Goal: Task Accomplishment & Management: Manage account settings

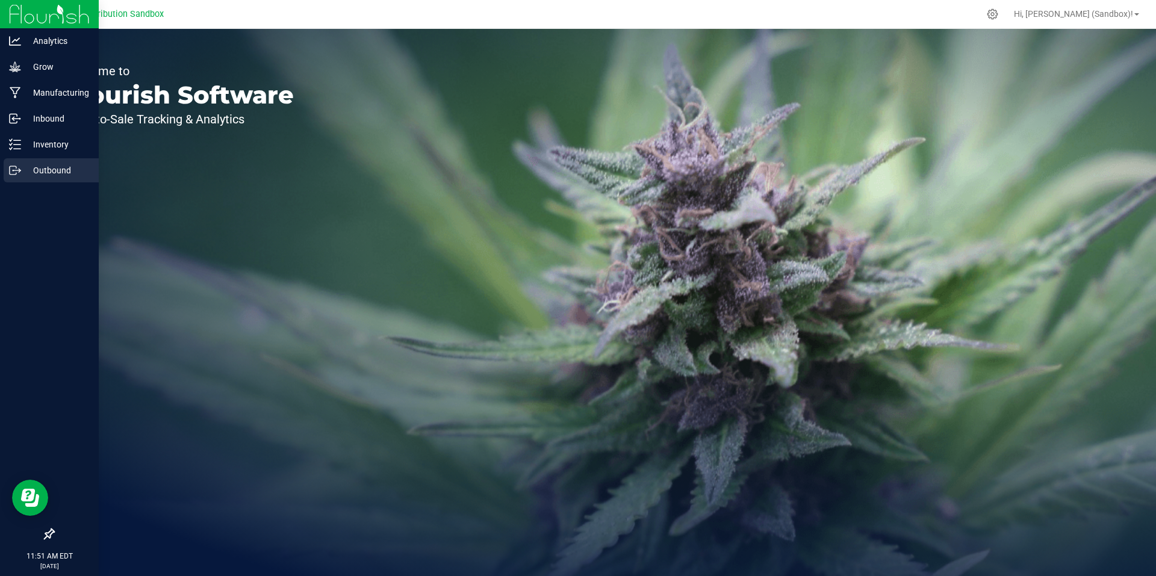
click at [56, 166] on p "Outbound" at bounding box center [57, 170] width 72 height 14
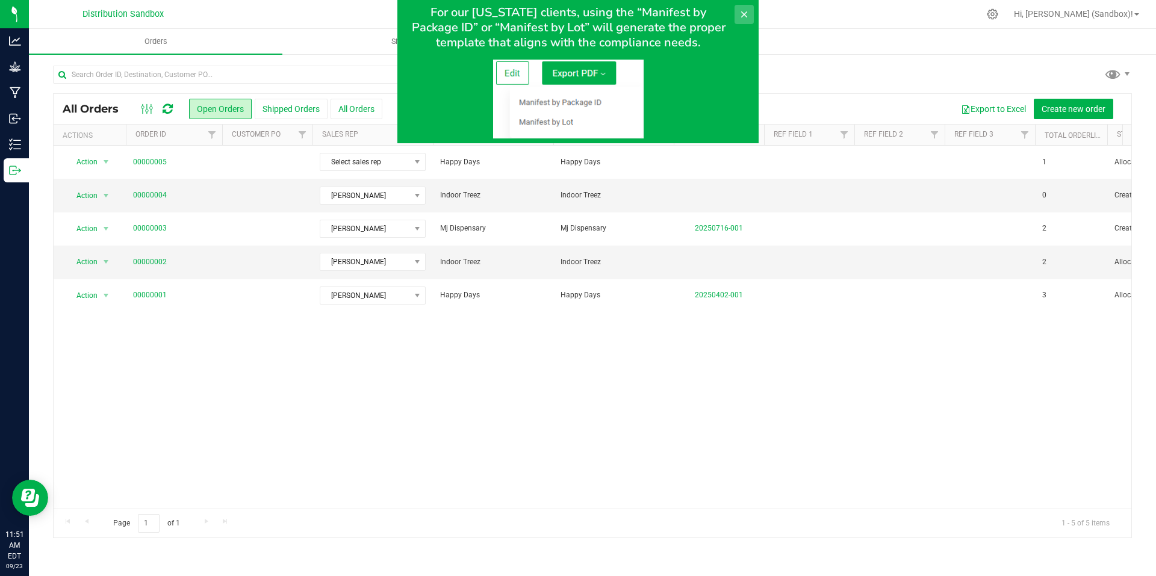
click at [741, 11] on icon at bounding box center [744, 15] width 10 height 10
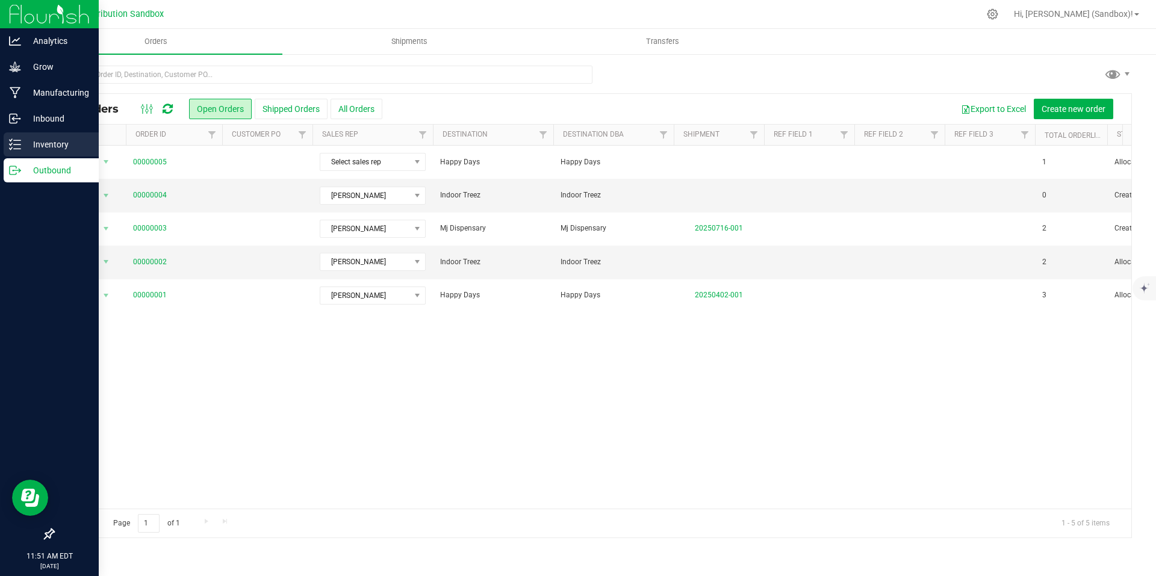
click at [58, 149] on p "Inventory" at bounding box center [57, 144] width 72 height 14
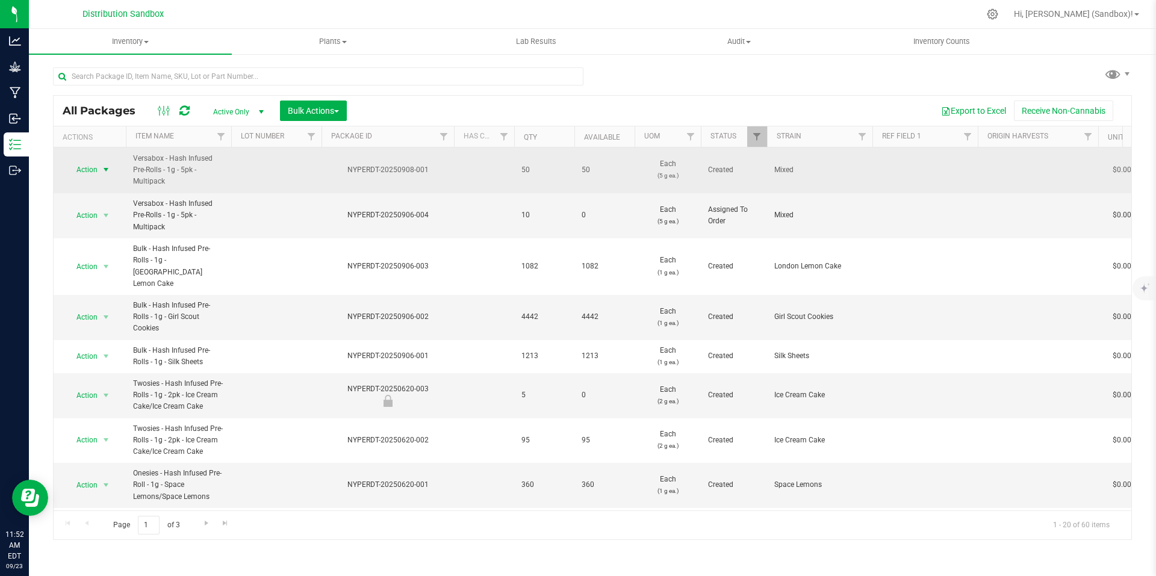
click at [105, 170] on span "select" at bounding box center [106, 170] width 10 height 10
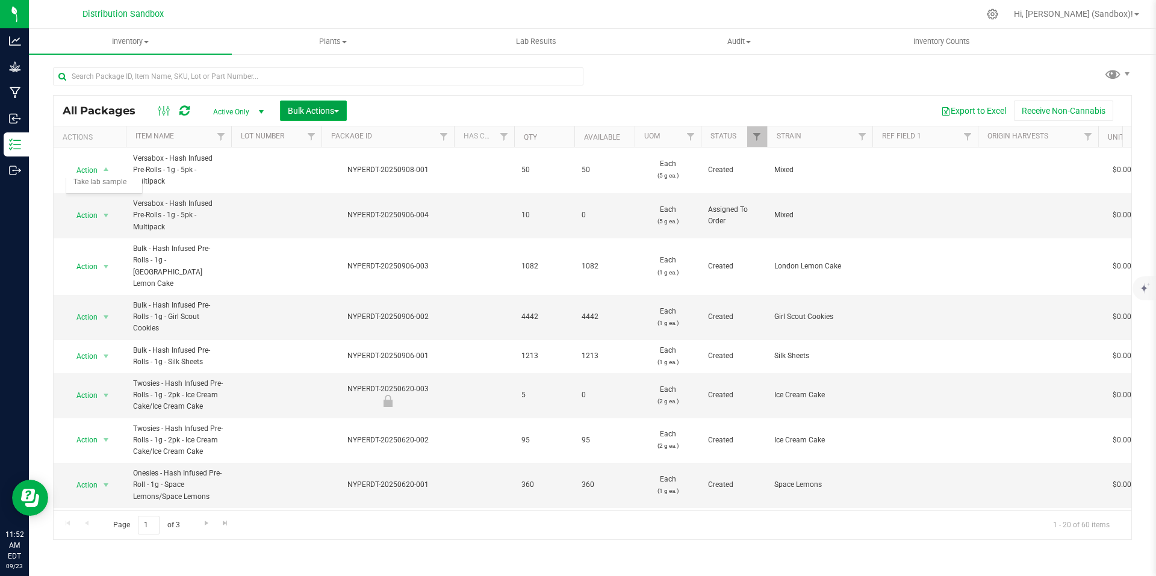
click at [343, 108] on button "Bulk Actions" at bounding box center [313, 111] width 67 height 20
click at [336, 155] on span "Add to outbound order" at bounding box center [328, 160] width 82 height 10
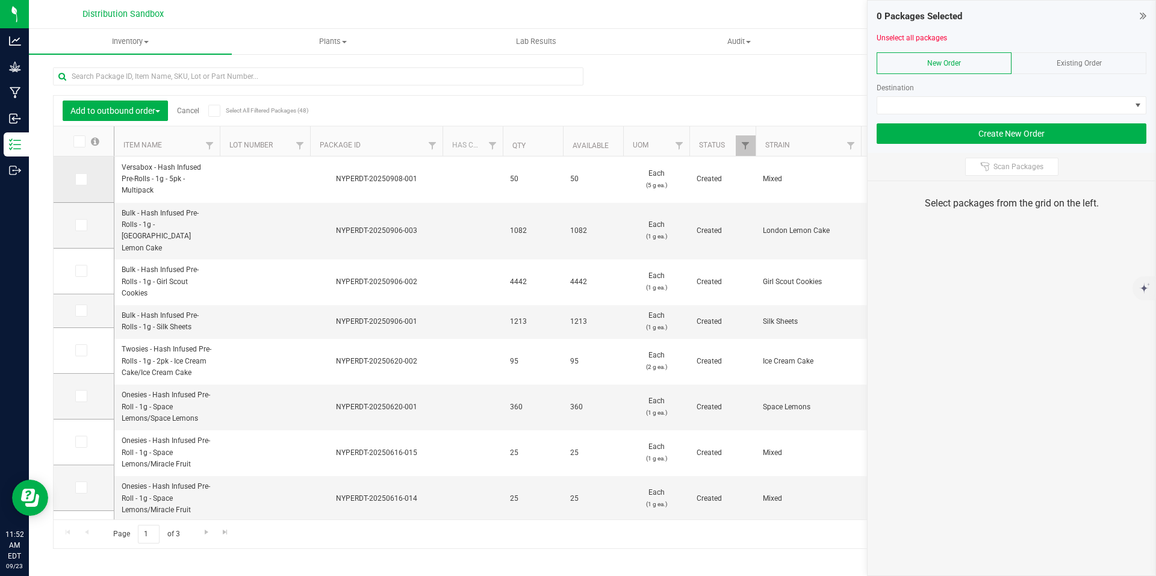
click at [84, 179] on icon at bounding box center [80, 179] width 8 height 0
click at [0, 0] on input "checkbox" at bounding box center [0, 0] width 0 height 0
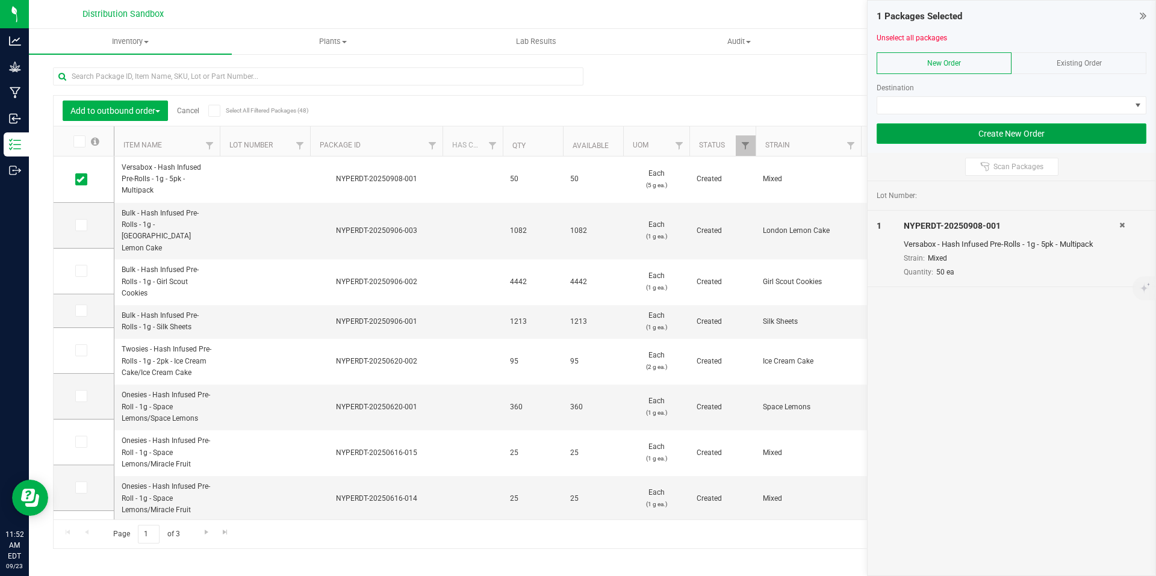
click at [1013, 137] on button "Create New Order" at bounding box center [1011, 133] width 270 height 20
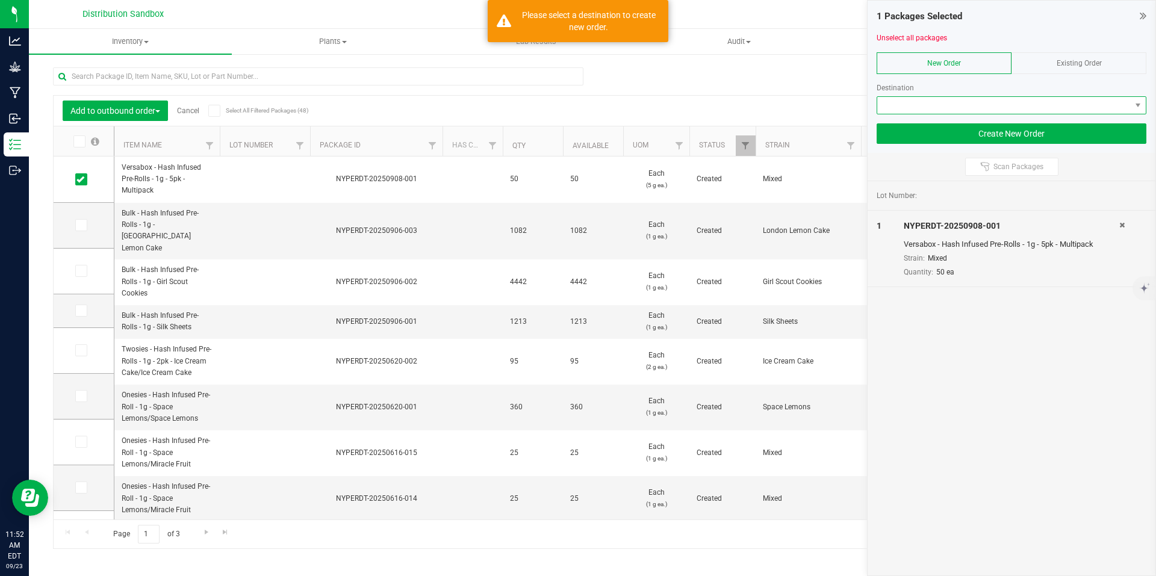
click at [1039, 106] on span at bounding box center [1003, 105] width 253 height 17
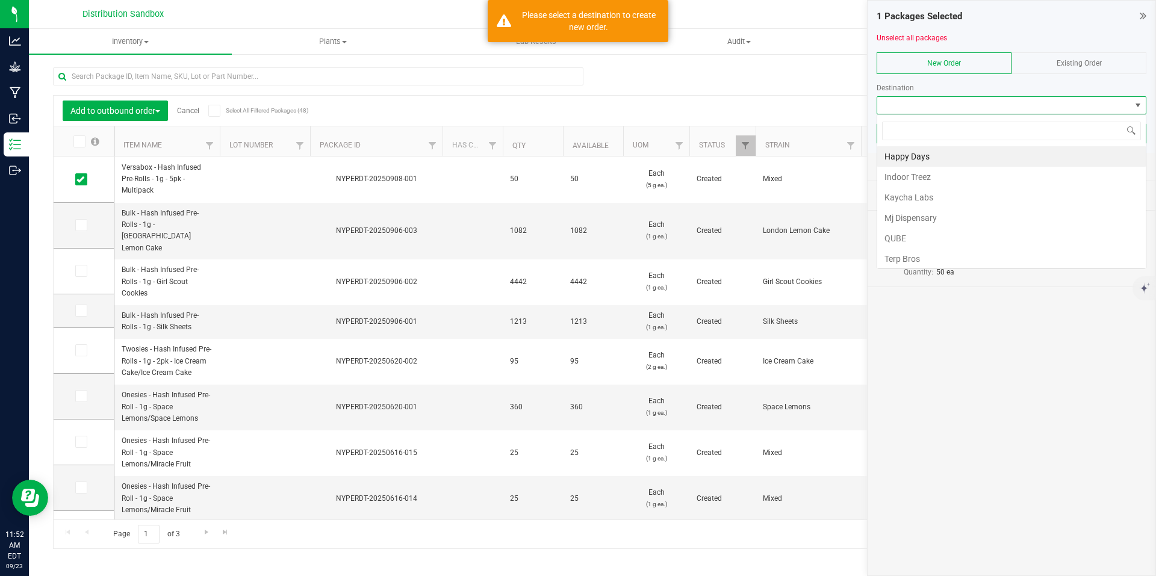
scroll to position [18, 270]
click at [936, 181] on li "Indoor Treez" at bounding box center [1011, 177] width 268 height 20
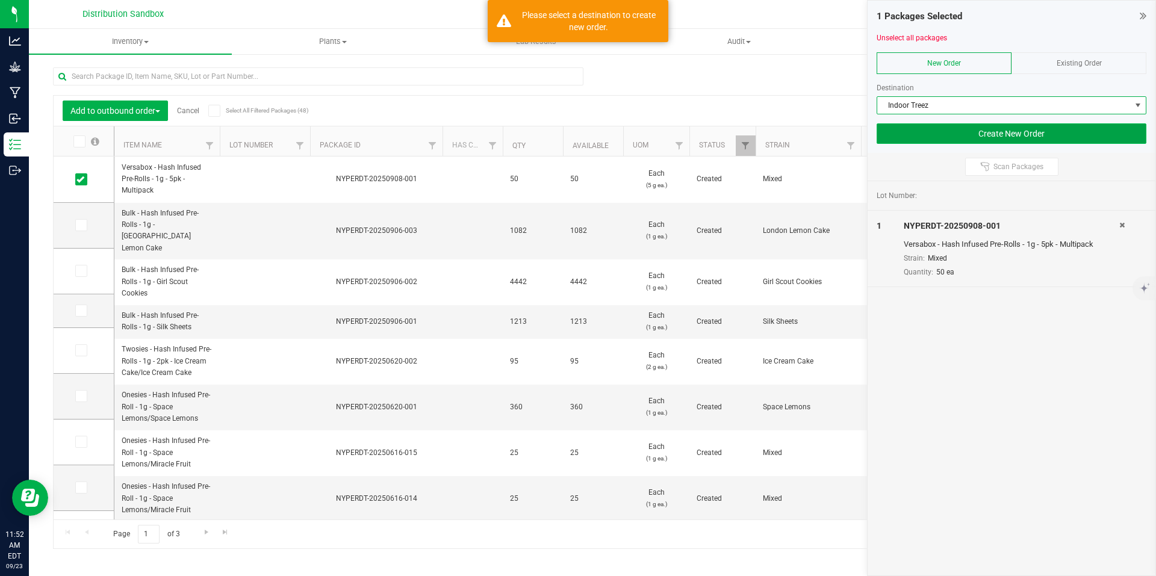
click at [1001, 132] on button "Create New Order" at bounding box center [1011, 133] width 270 height 20
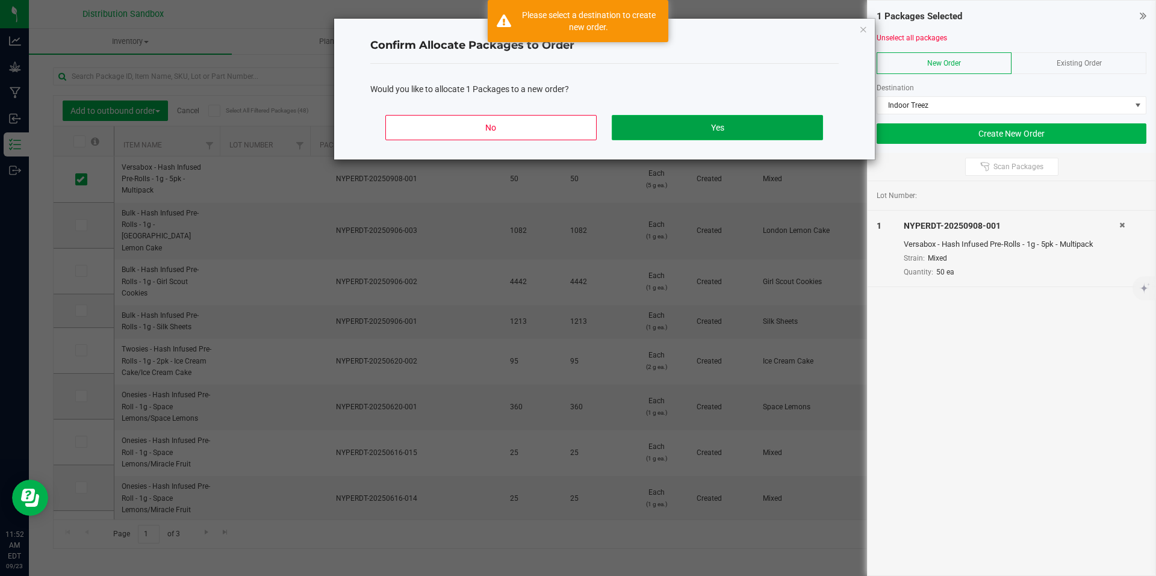
click at [690, 127] on button "Yes" at bounding box center [716, 127] width 211 height 25
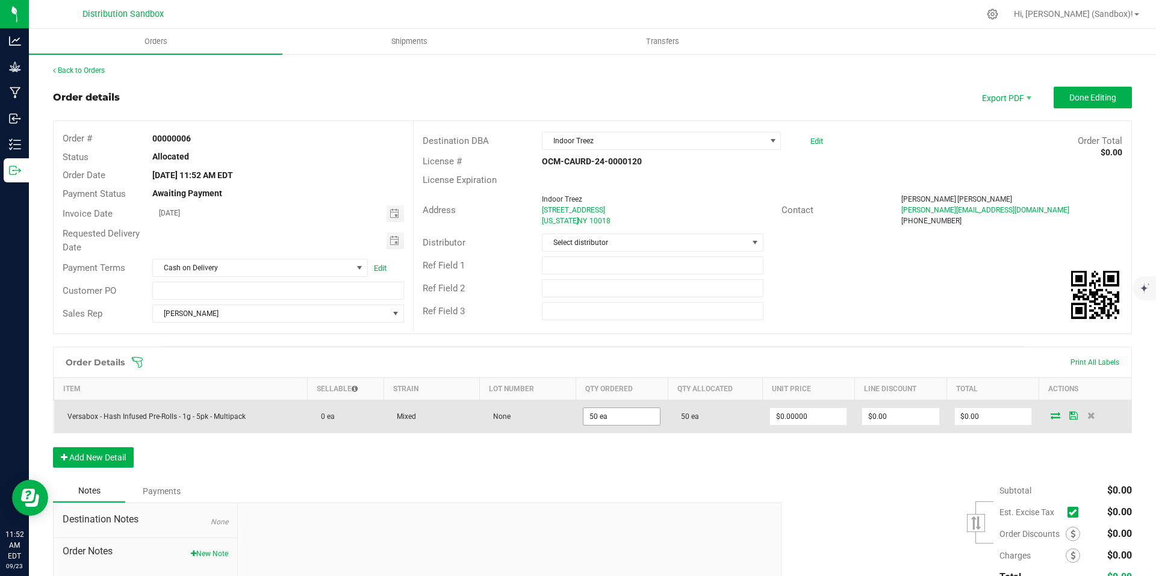
type input "50"
click at [619, 414] on input "50" at bounding box center [621, 416] width 76 height 17
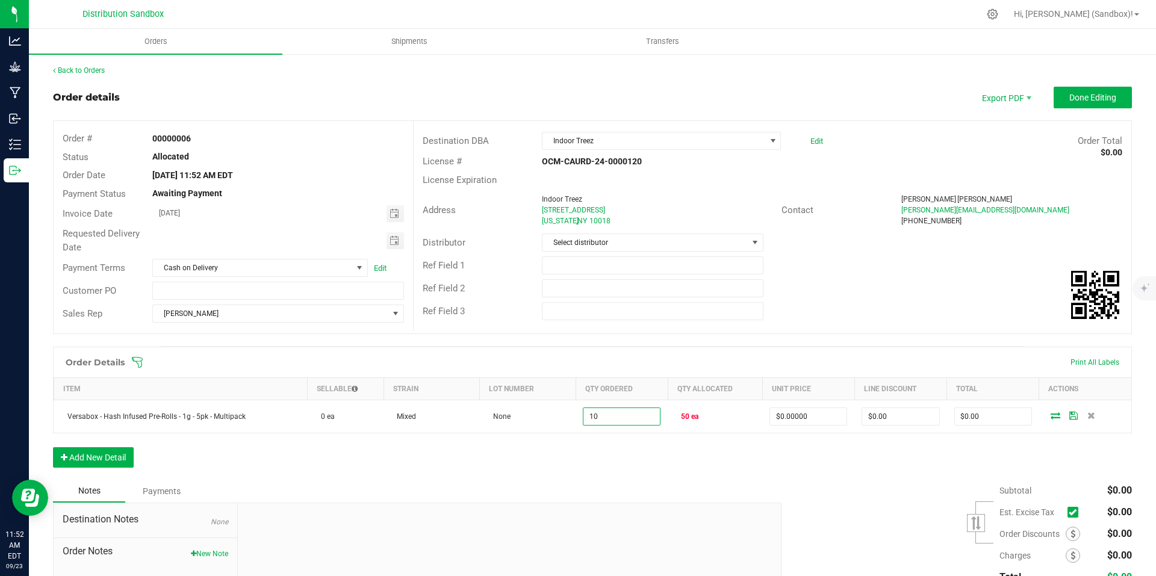
type input "10 ea"
click at [680, 464] on div "Order Details Print All Labels Item Sellable Strain Lot Number Qty Ordered Qty …" at bounding box center [592, 413] width 1078 height 133
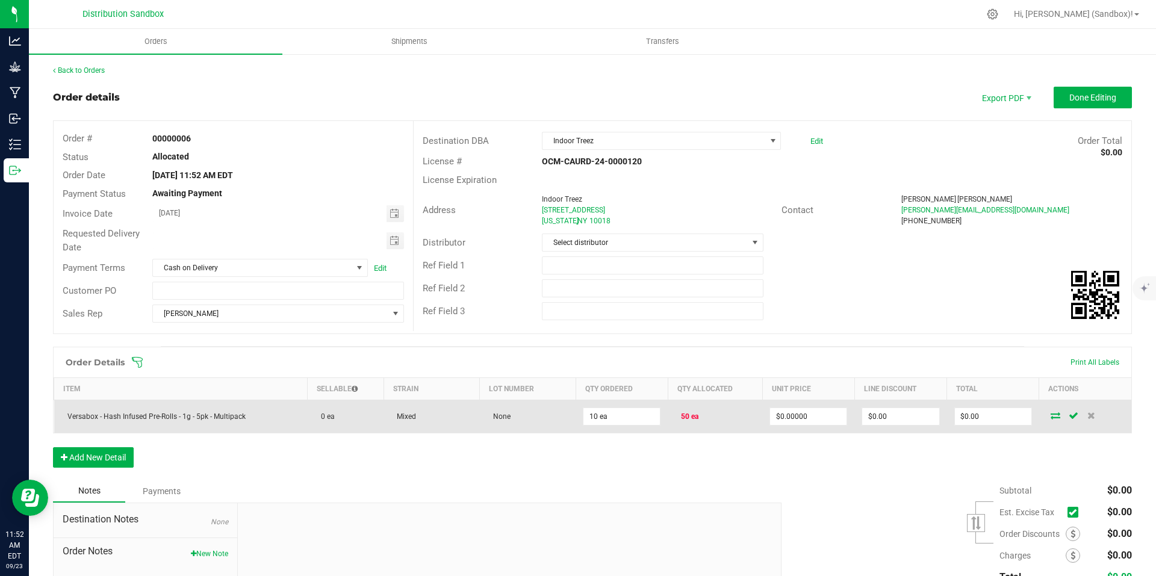
click at [1050, 416] on icon at bounding box center [1055, 415] width 10 height 7
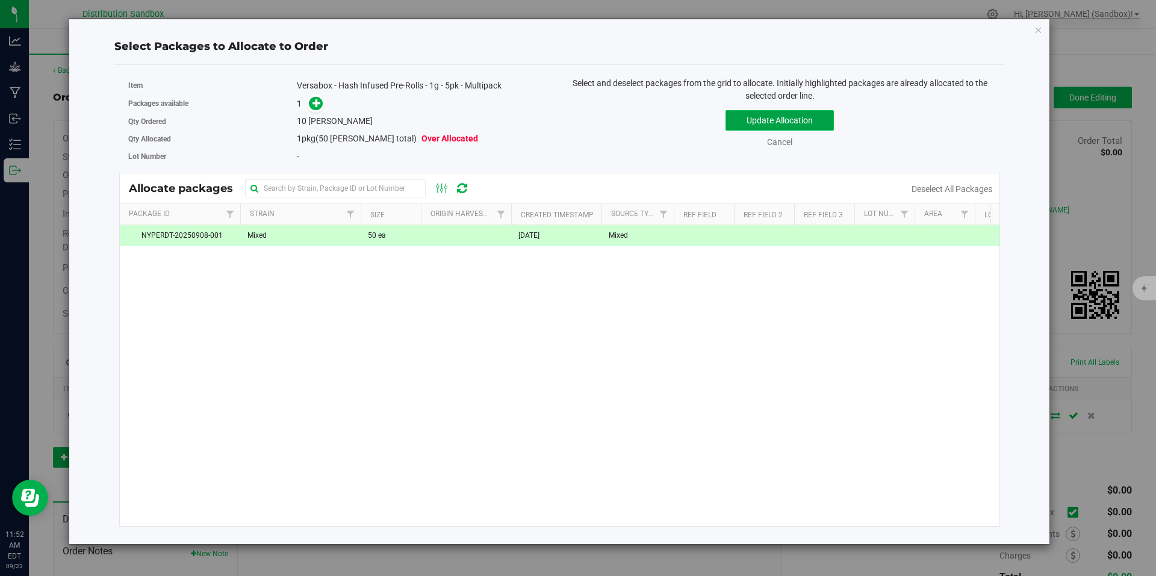
click at [785, 111] on button "Update Allocation" at bounding box center [779, 120] width 108 height 20
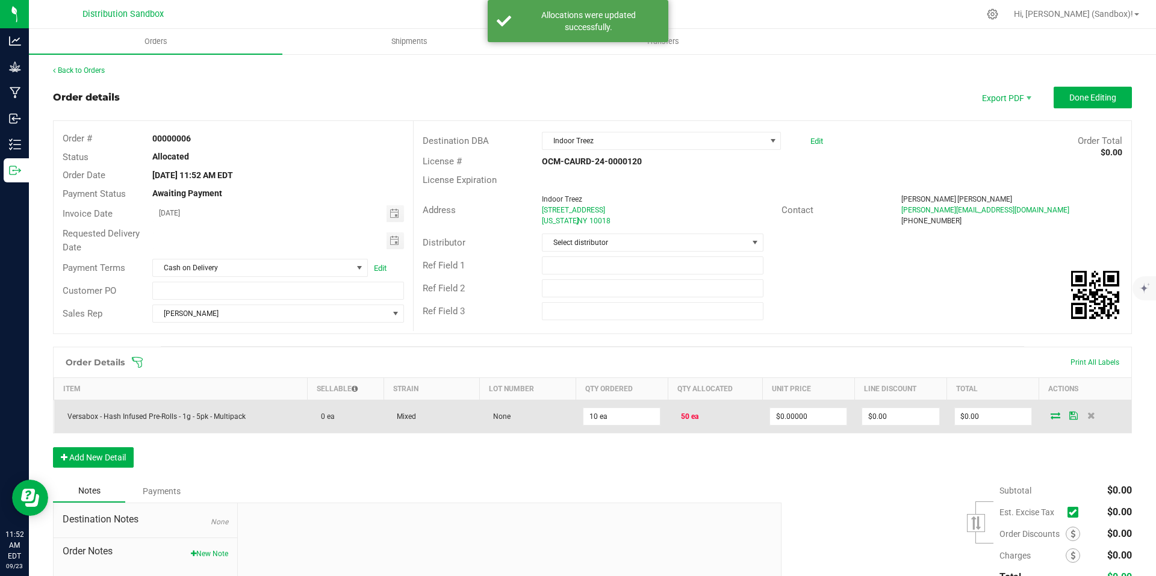
click at [1050, 415] on icon at bounding box center [1055, 415] width 10 height 7
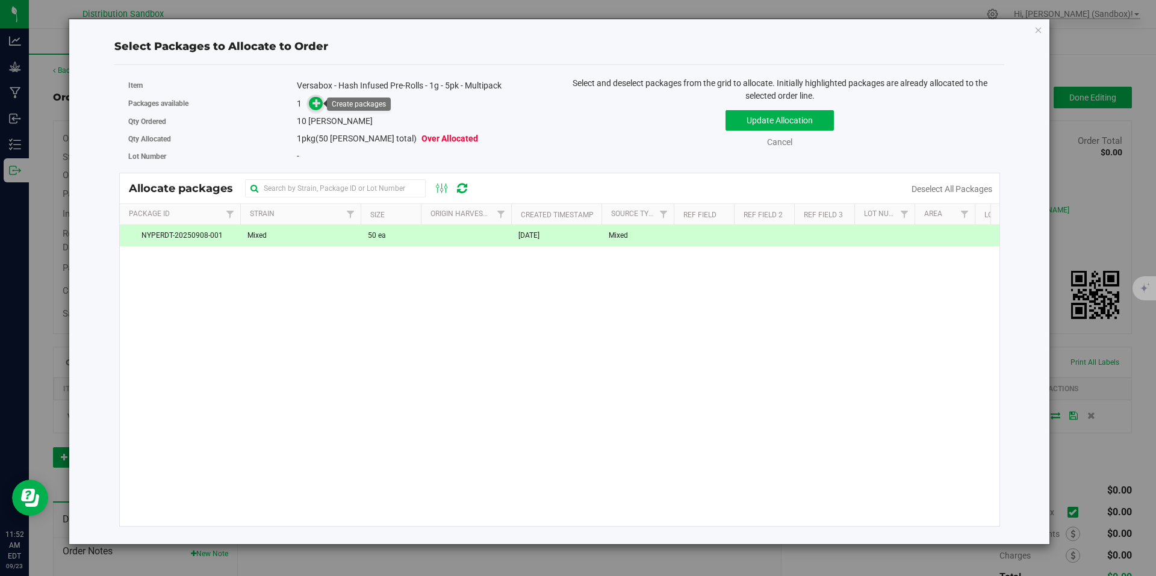
click at [315, 107] on icon at bounding box center [316, 103] width 8 height 8
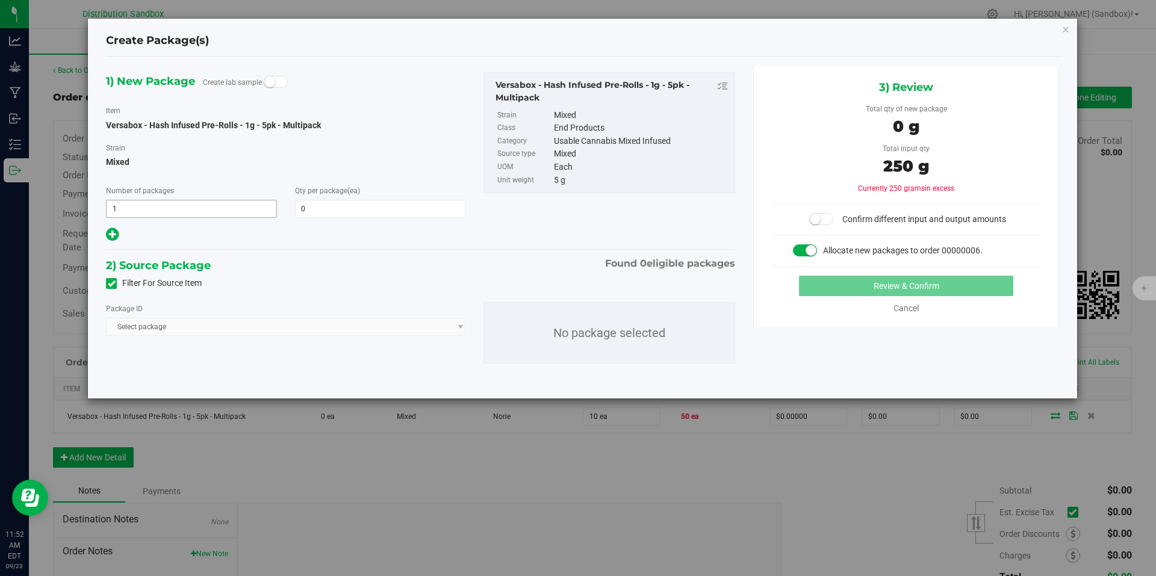
click at [250, 211] on span "1 1" at bounding box center [191, 209] width 171 height 18
type input "10"
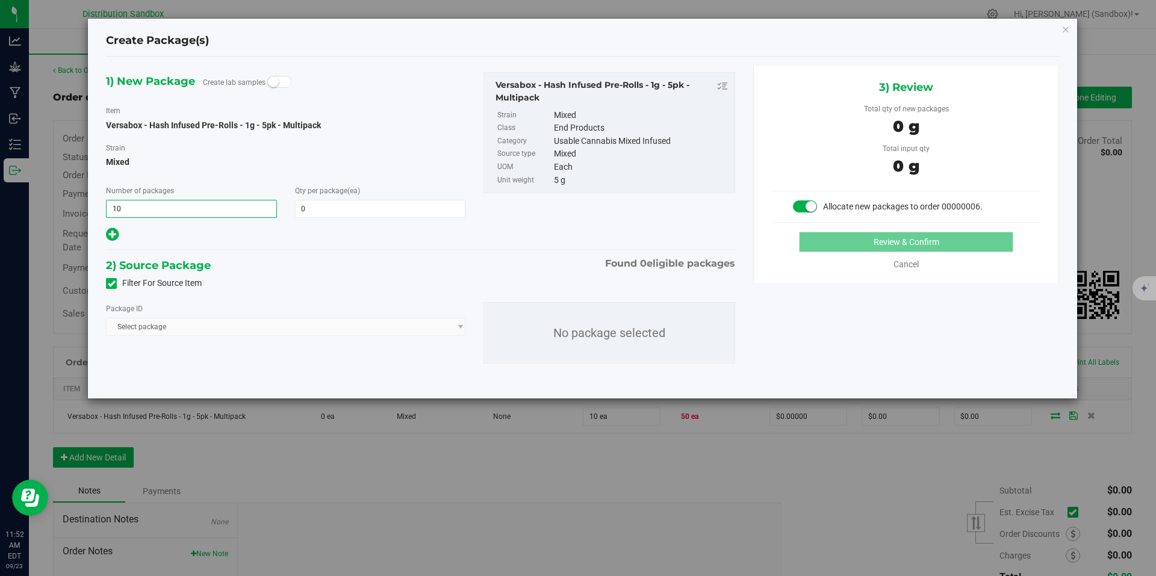
type input "10"
click at [912, 258] on div "Review & Confirm Cancel" at bounding box center [906, 251] width 268 height 39
click at [909, 264] on link "Cancel" at bounding box center [905, 264] width 25 height 10
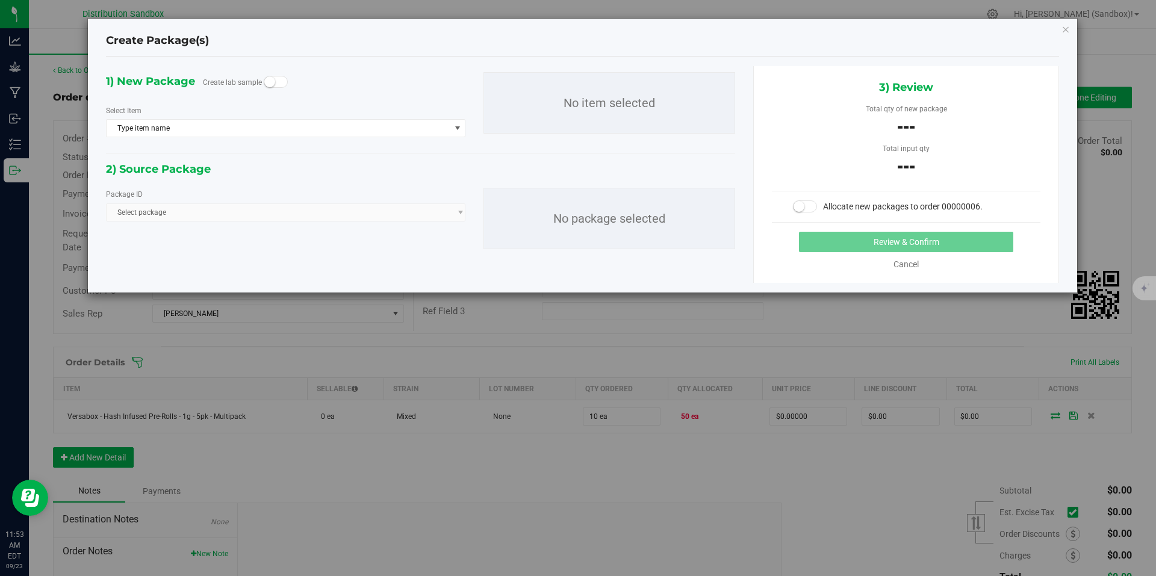
click at [1077, 34] on div "Create Package(s) 1) New Package Create lab sample Select Item Type item name A…" at bounding box center [582, 288] width 1165 height 576
click at [1060, 31] on div "Create Package(s) 1) New Package Create lab sample Select Item Type item name A…" at bounding box center [582, 156] width 989 height 274
click at [1067, 31] on icon "button" at bounding box center [1065, 29] width 8 height 14
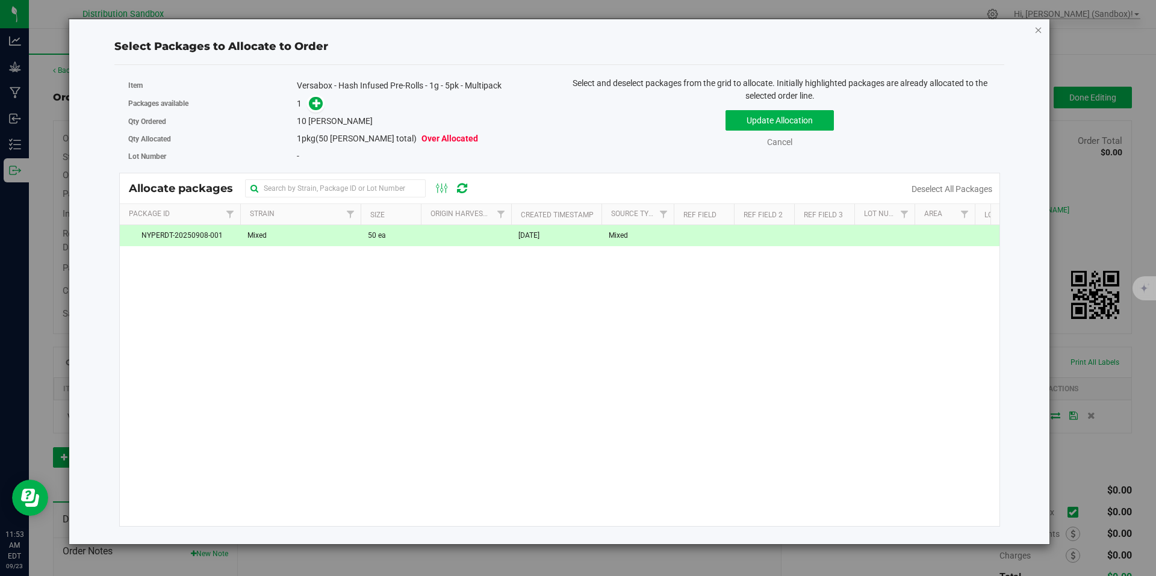
click at [1037, 29] on icon "button" at bounding box center [1038, 29] width 8 height 14
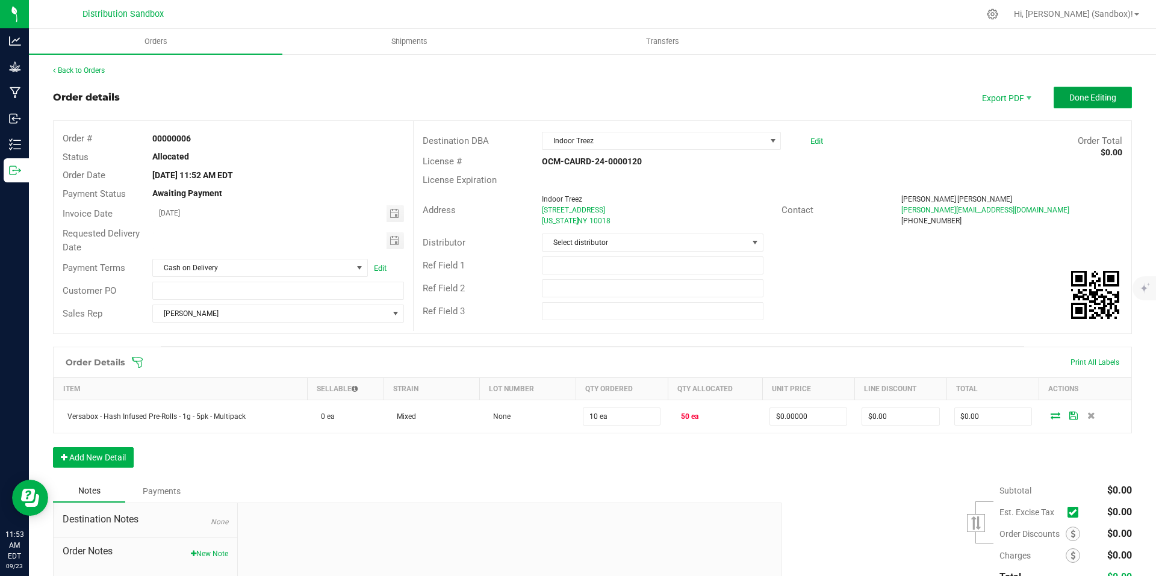
click at [1077, 99] on span "Done Editing" at bounding box center [1092, 98] width 47 height 10
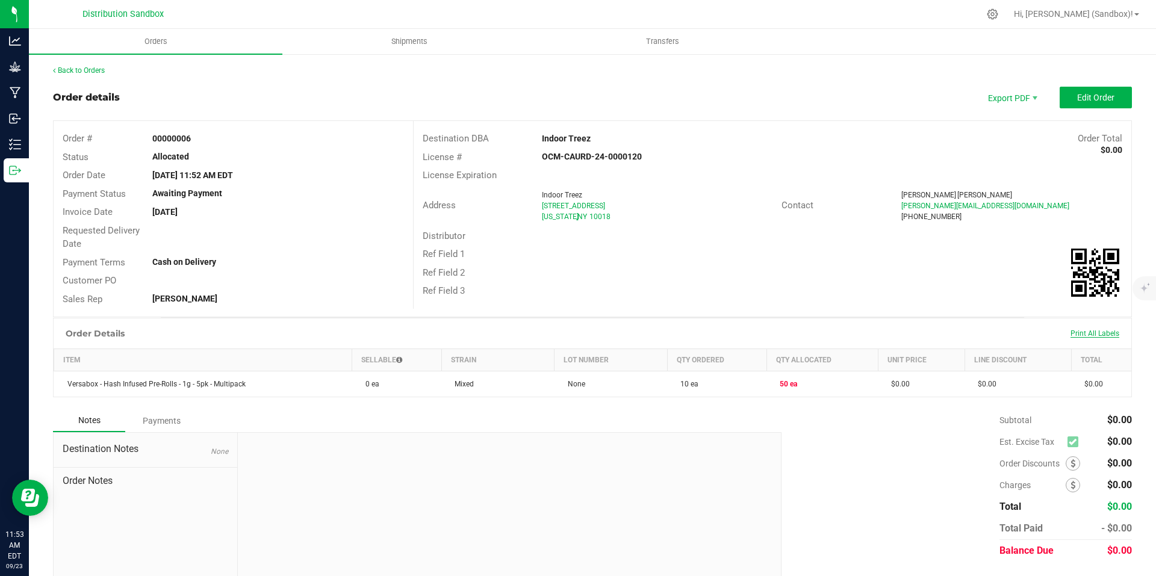
click at [1084, 330] on span "Print All Labels" at bounding box center [1094, 333] width 49 height 8
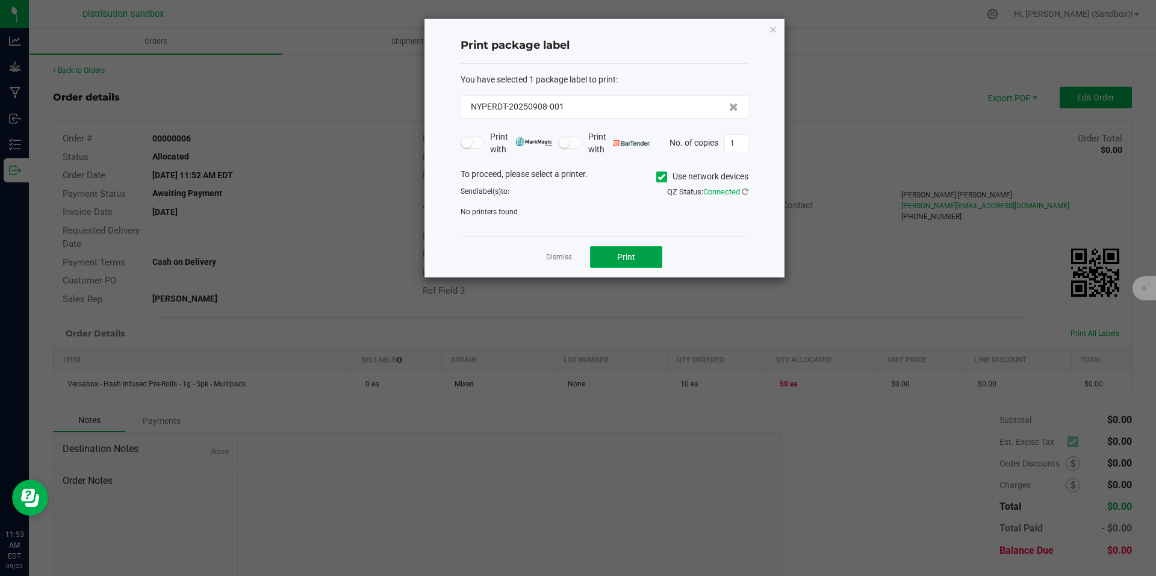
click at [628, 253] on span "Print" at bounding box center [626, 257] width 18 height 10
click at [660, 177] on icon at bounding box center [661, 177] width 8 height 0
click at [0, 0] on input "Use network devices" at bounding box center [0, 0] width 0 height 0
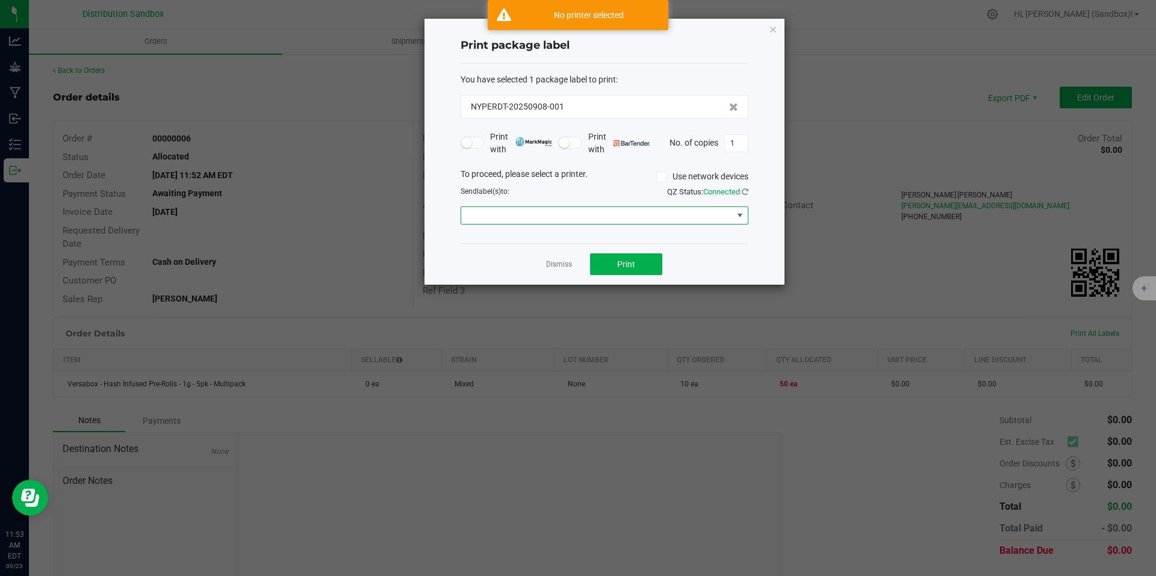
click at [608, 221] on span at bounding box center [596, 215] width 271 height 17
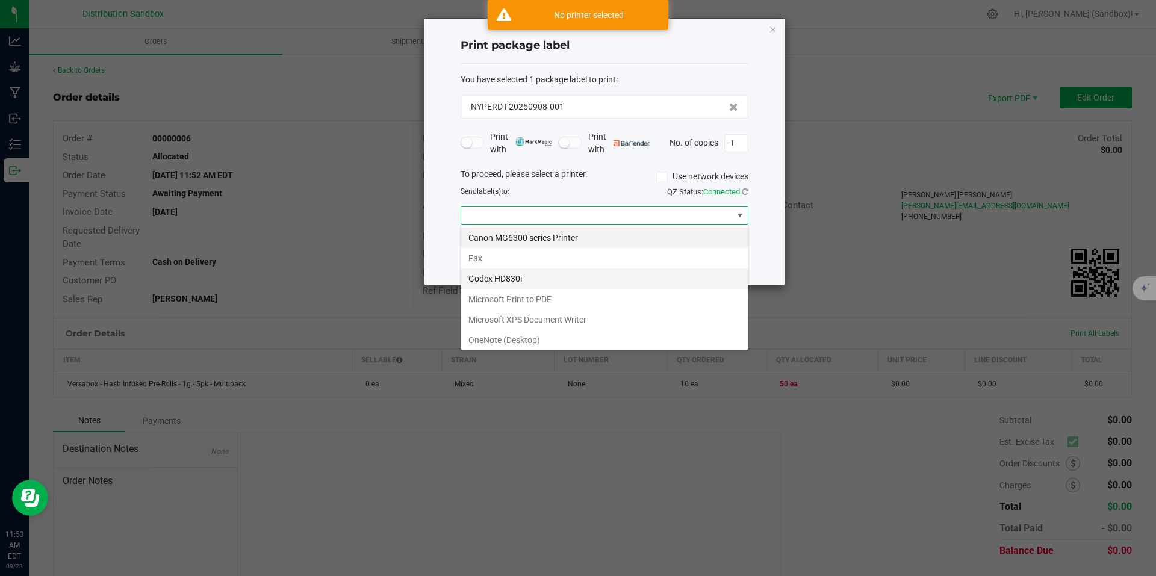
scroll to position [43, 0]
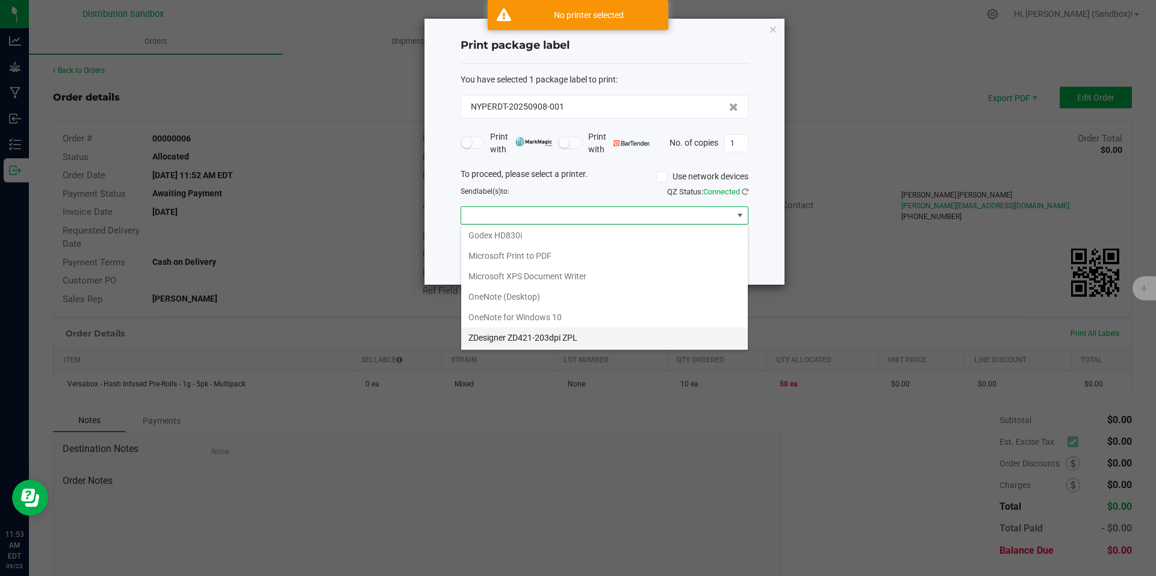
click at [572, 333] on ZPL "ZDesigner ZD421-203dpi ZPL" at bounding box center [604, 337] width 286 height 20
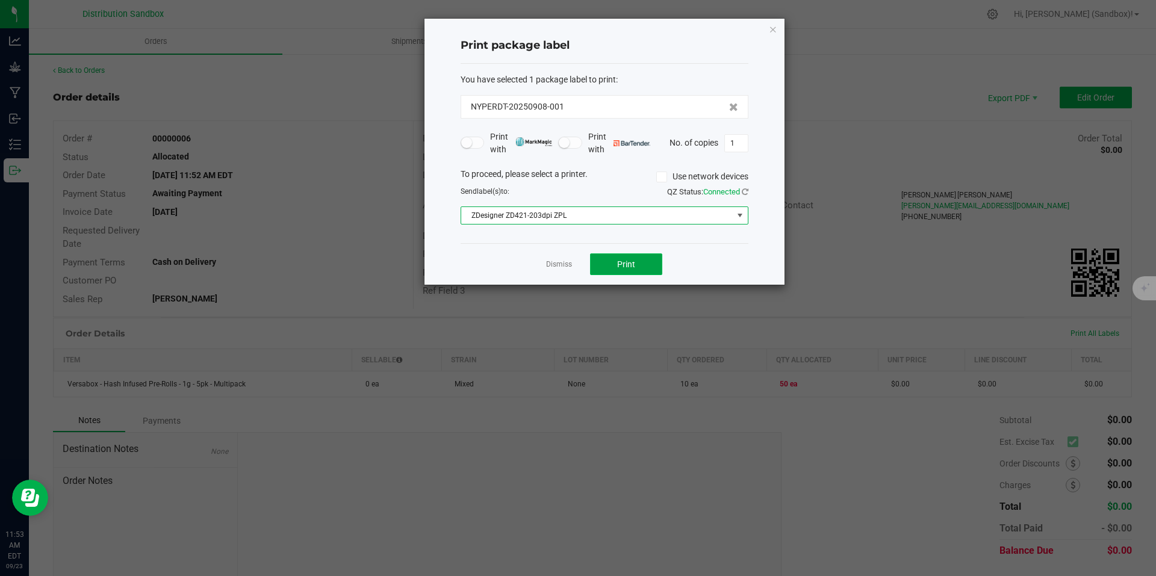
click at [618, 266] on span "Print" at bounding box center [626, 264] width 18 height 10
click at [773, 29] on icon "button" at bounding box center [773, 29] width 8 height 14
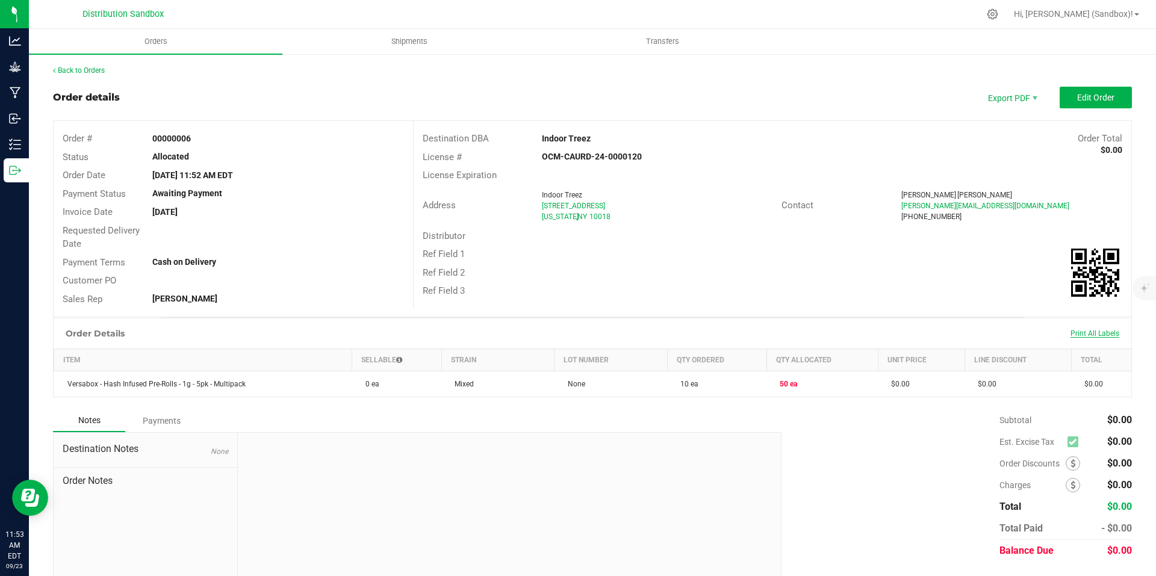
click at [1088, 335] on span "Print All Labels" at bounding box center [1094, 333] width 49 height 8
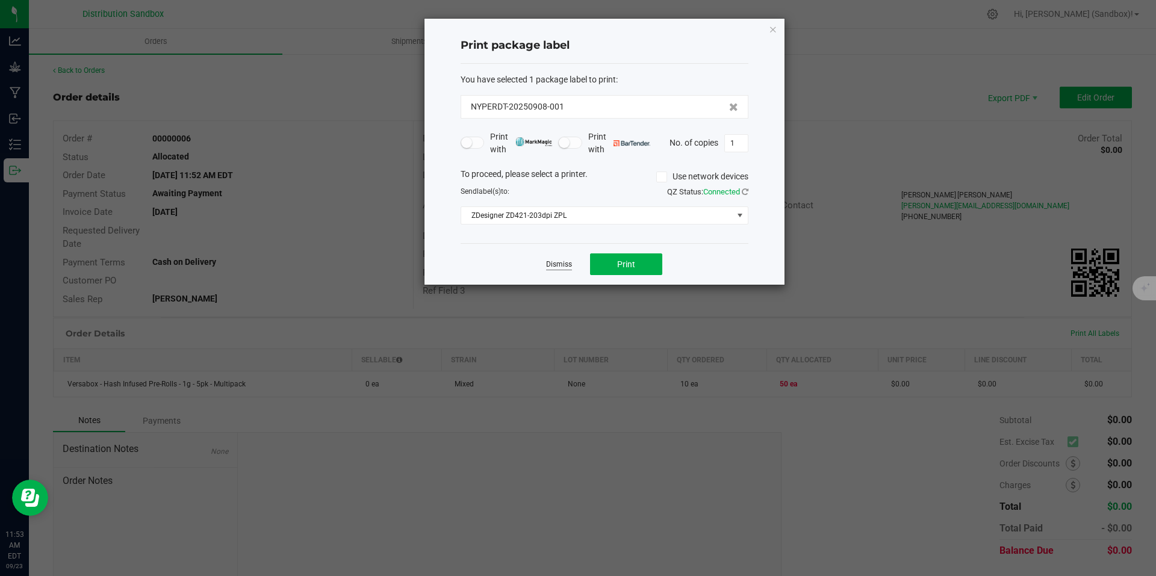
click at [560, 267] on link "Dismiss" at bounding box center [559, 264] width 26 height 10
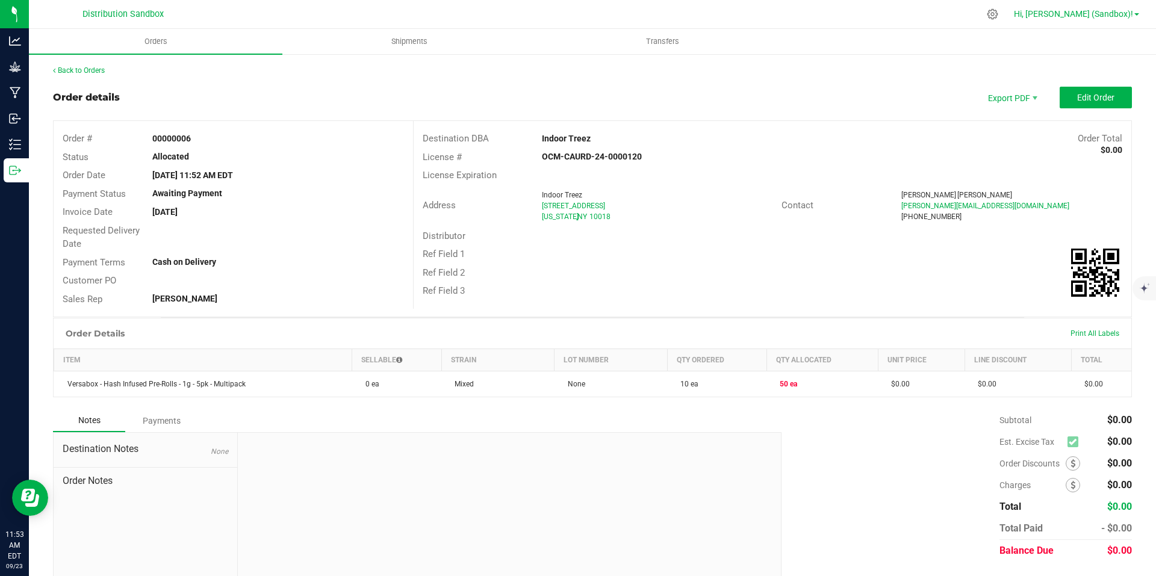
click at [1136, 16] on span at bounding box center [1136, 14] width 5 height 2
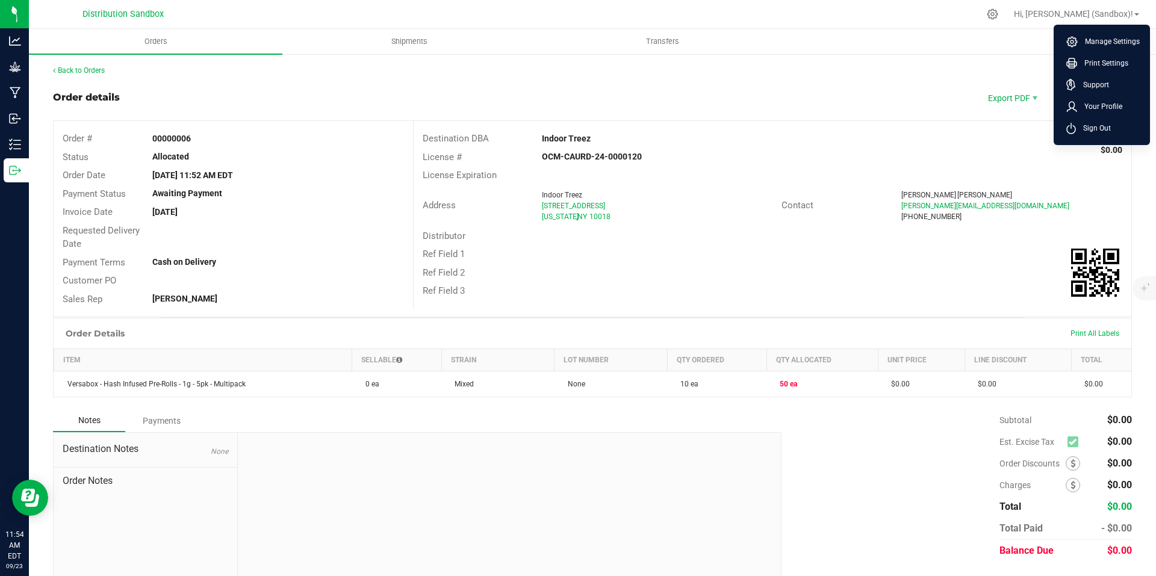
drag, startPoint x: 833, startPoint y: 86, endPoint x: 825, endPoint y: 88, distance: 8.6
click at [833, 86] on div "Back to Orders Order details Export PDF Edit Order Order # 00000006 Status Allo…" at bounding box center [592, 330] width 1078 height 530
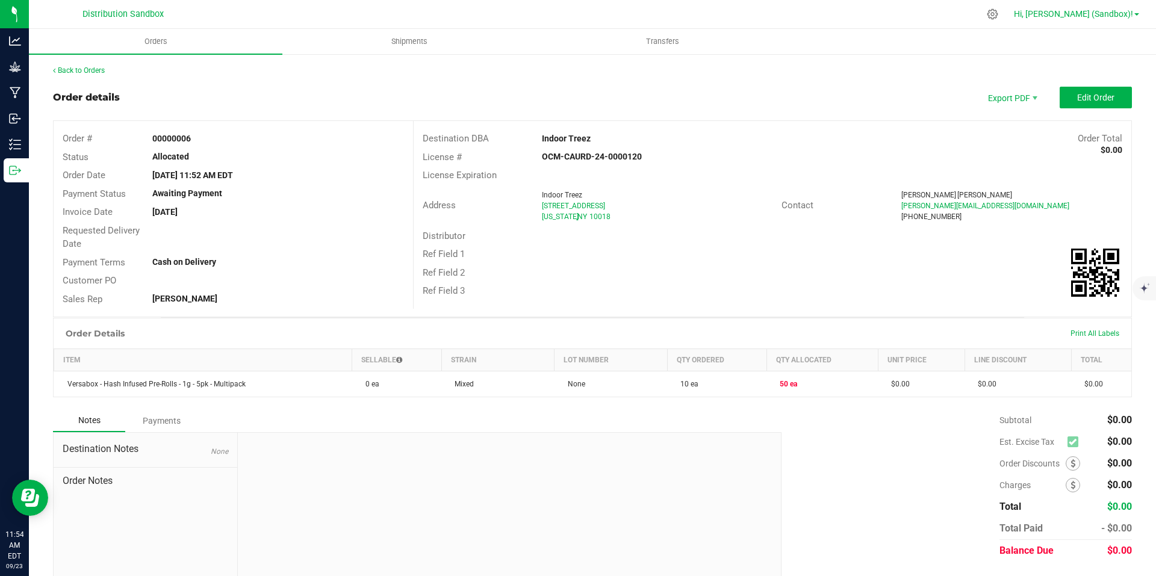
click at [1131, 13] on span "Hi, [PERSON_NAME] (Sandbox)!" at bounding box center [1072, 14] width 119 height 10
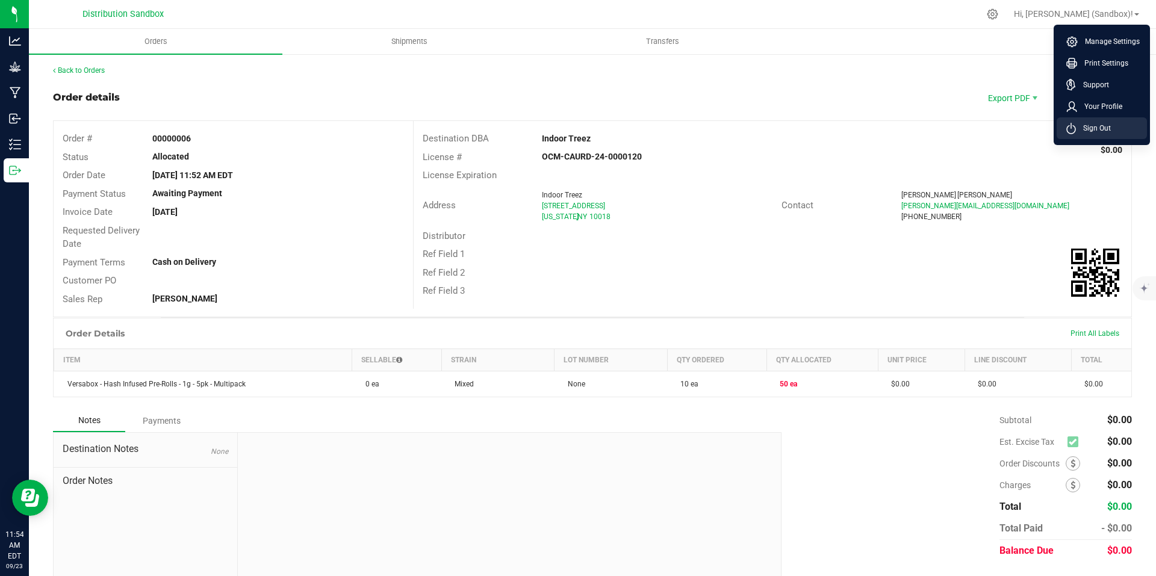
click at [1086, 121] on li "Sign Out" at bounding box center [1101, 128] width 90 height 22
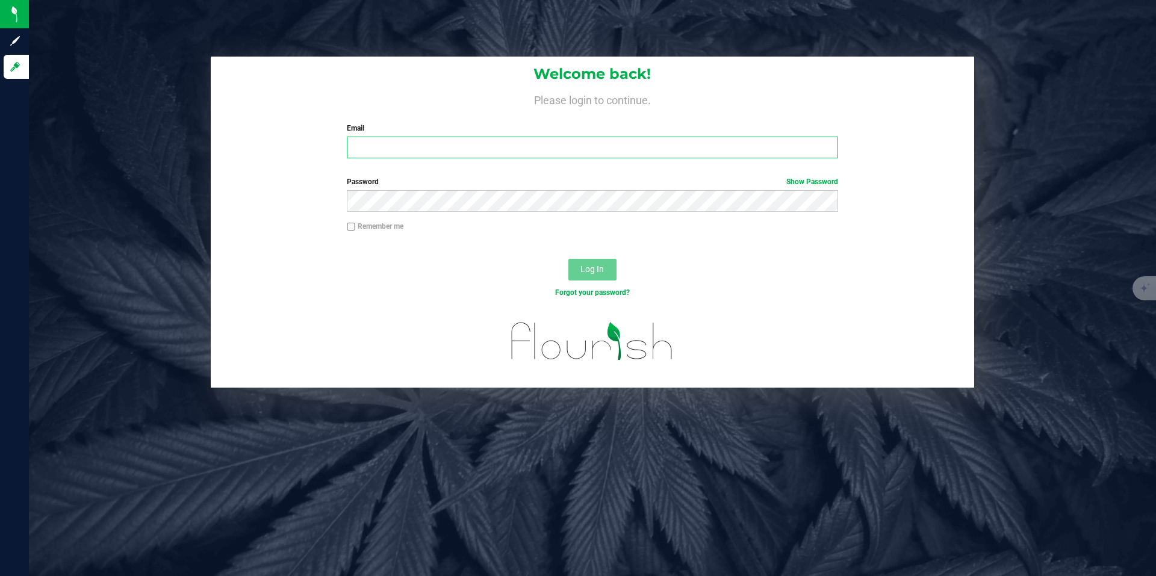
click at [400, 155] on input "Email" at bounding box center [592, 148] width 490 height 22
type input "[EMAIL_ADDRESS][DOMAIN_NAME]"
click at [568, 259] on button "Log In" at bounding box center [592, 270] width 48 height 22
